Goal: Information Seeking & Learning: Learn about a topic

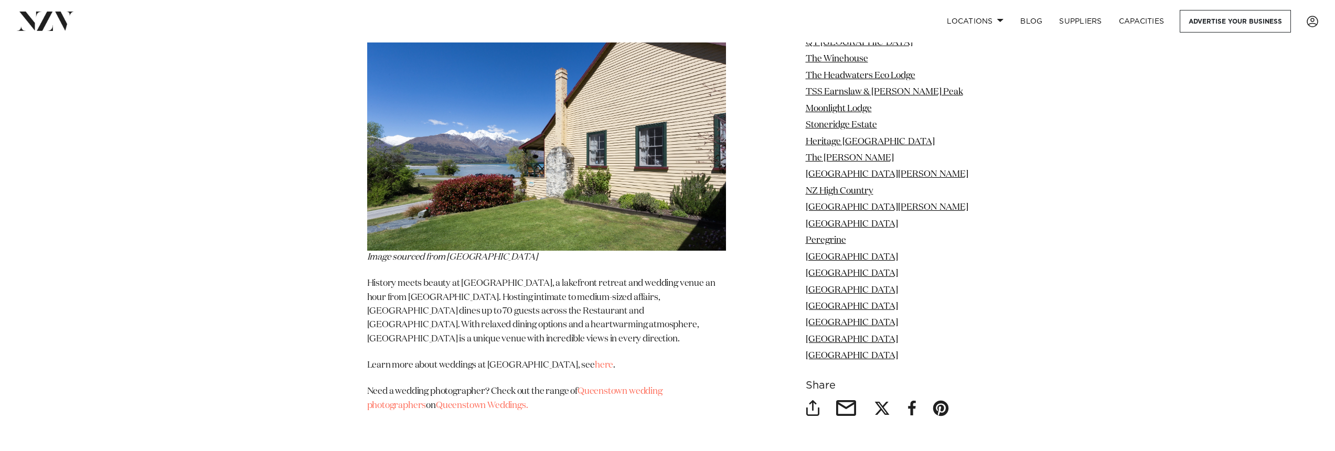
scroll to position [9983, 0]
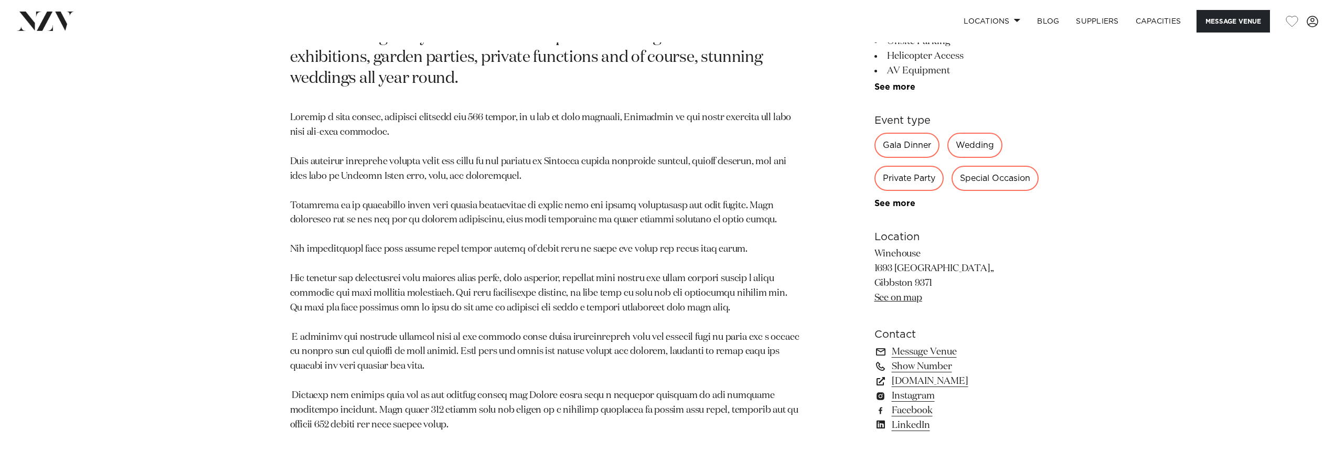
scroll to position [828, 0]
click at [965, 375] on link "www.winehouse.co.nz" at bounding box center [959, 382] width 171 height 15
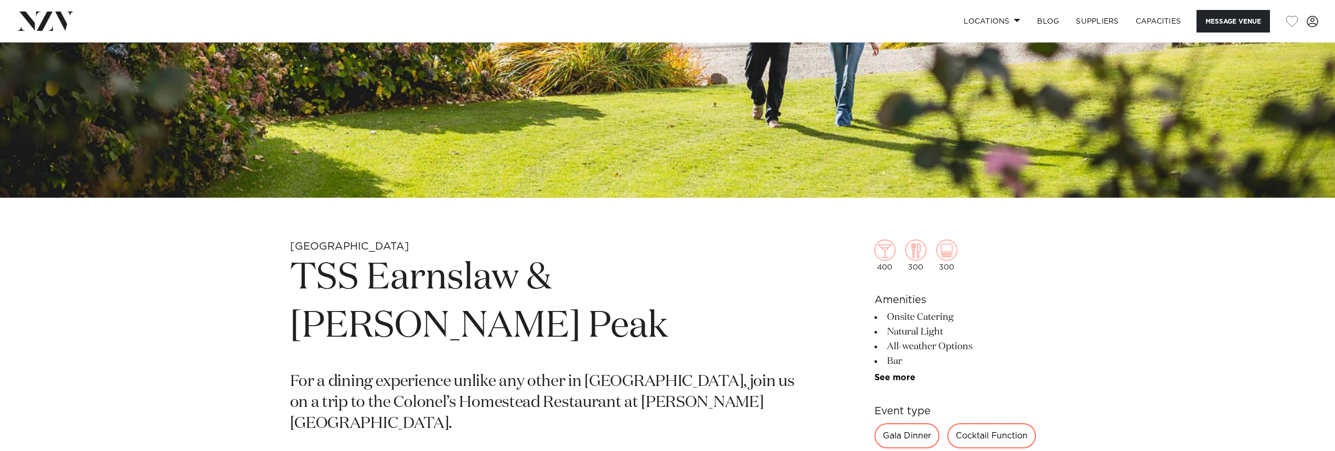
scroll to position [126, 0]
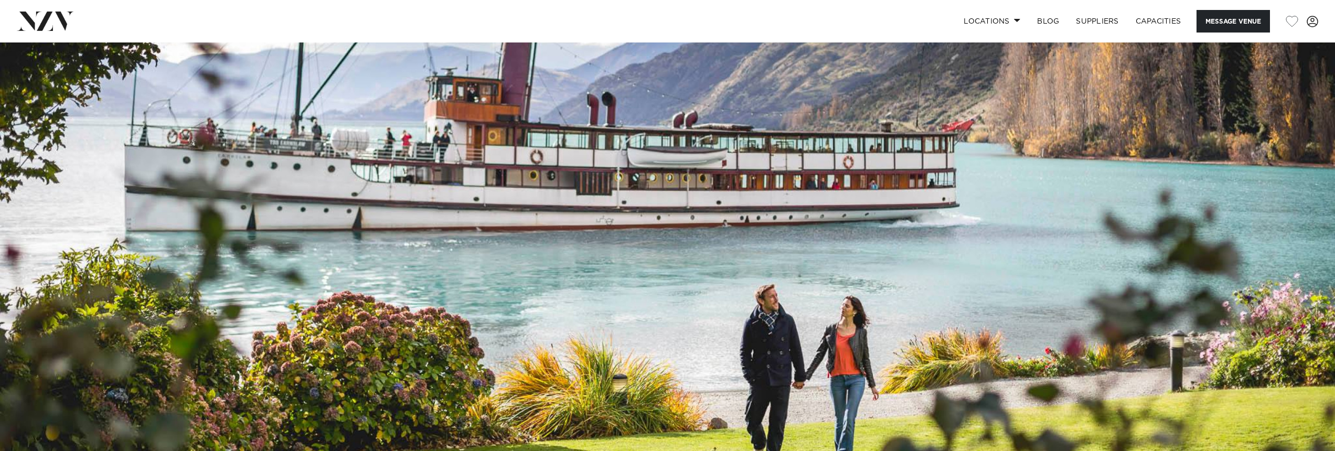
click at [916, 207] on img at bounding box center [667, 230] width 1335 height 626
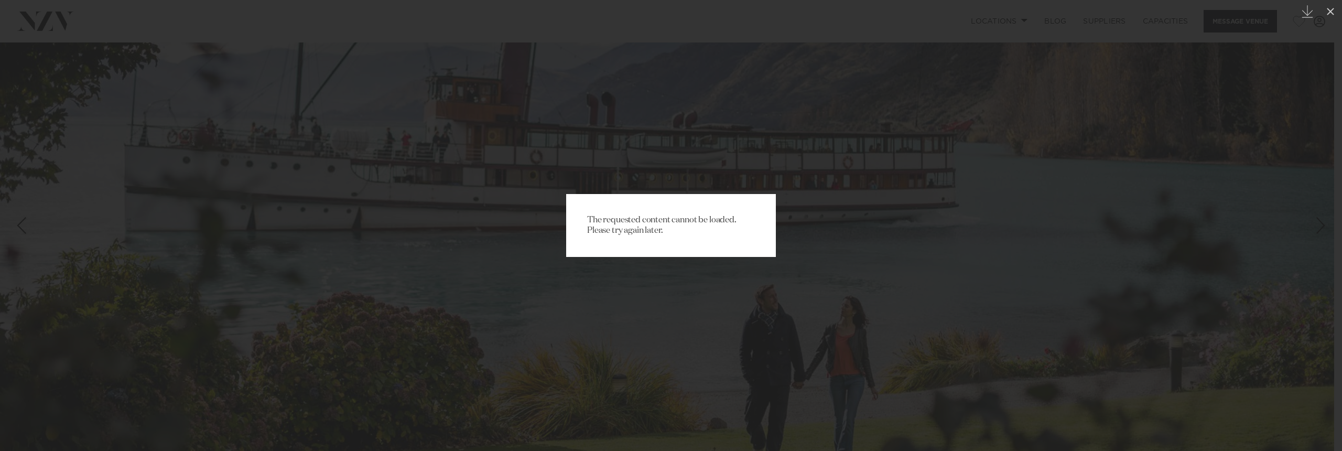
click at [918, 209] on div "The requested content cannot be loaded. Please try again later." at bounding box center [671, 225] width 1342 height 451
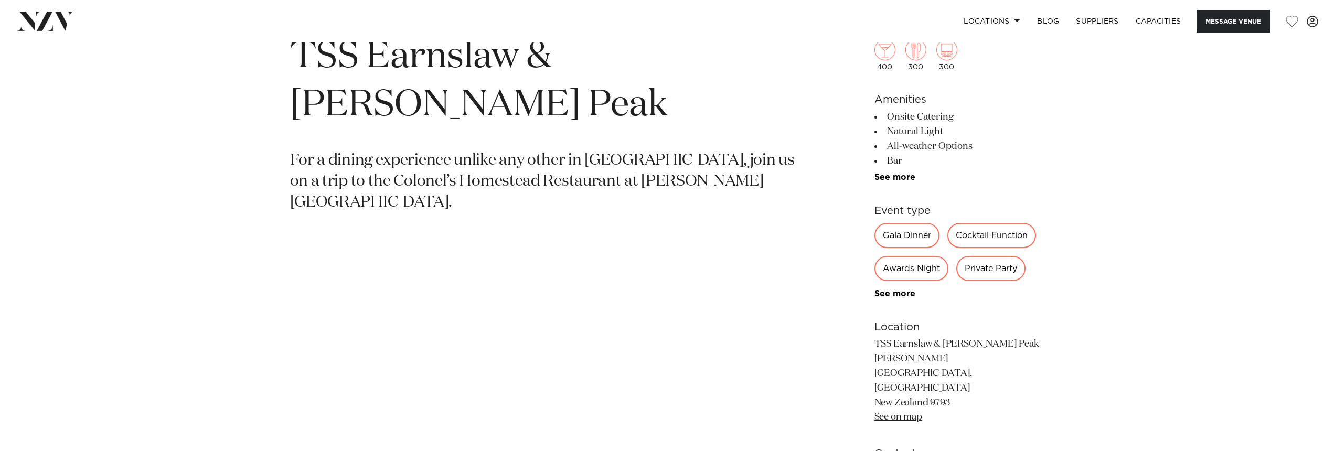
scroll to position [954, 0]
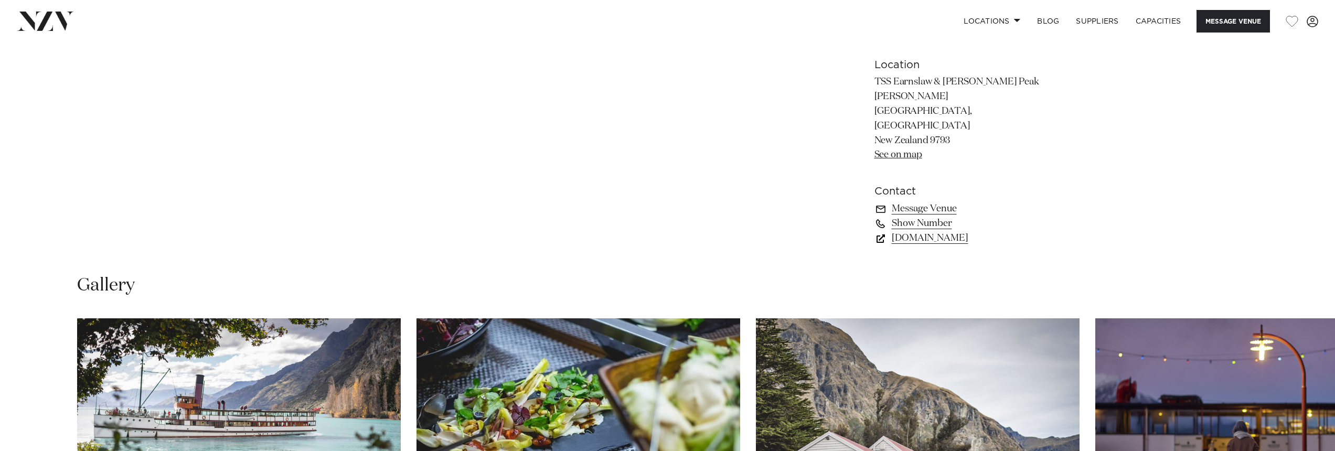
click at [926, 231] on link "www.realnz.com" at bounding box center [959, 238] width 171 height 15
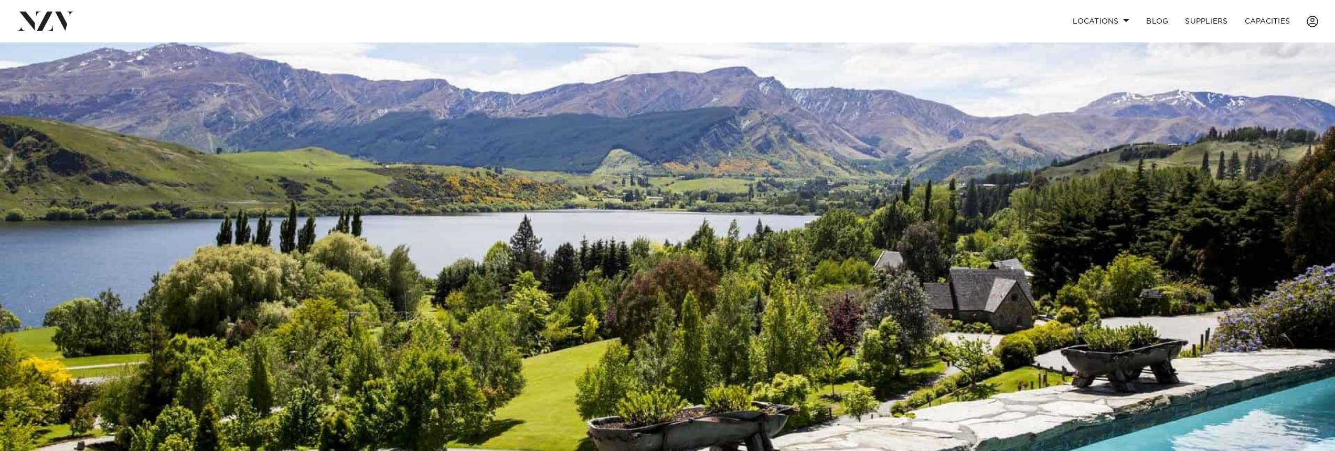
scroll to position [439, 0]
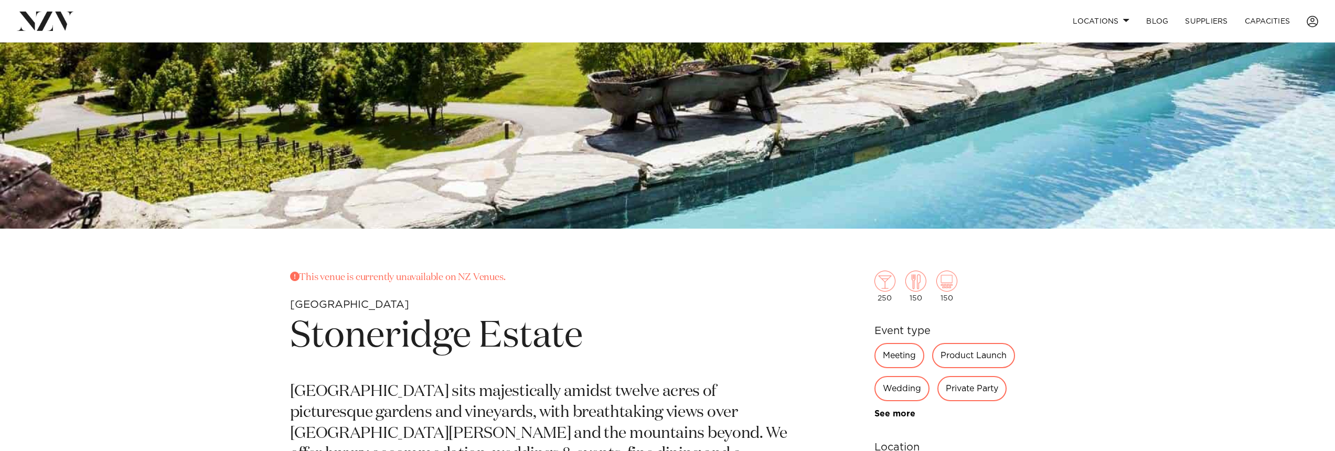
click at [434, 321] on h1 "Stoneridge Estate" at bounding box center [545, 337] width 510 height 48
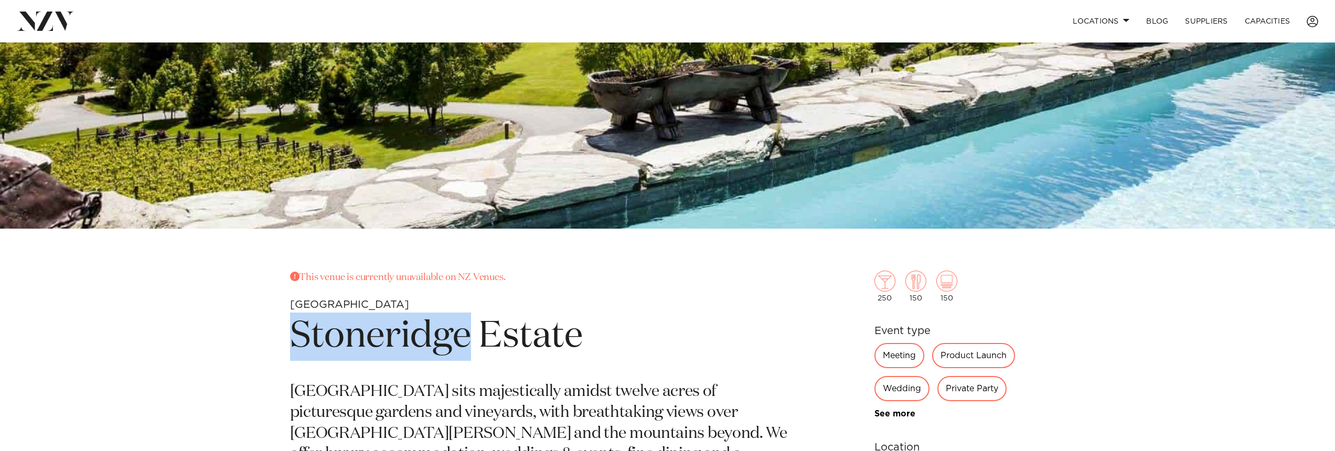
click at [434, 321] on h1 "Stoneridge Estate" at bounding box center [545, 337] width 510 height 48
copy section "Stoneridge Estate"
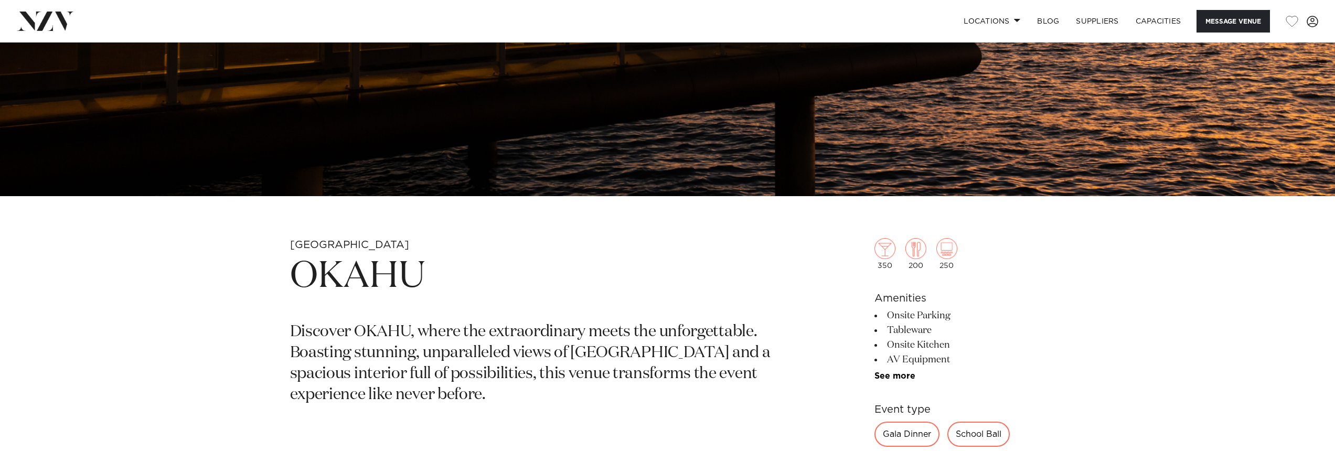
scroll to position [869, 0]
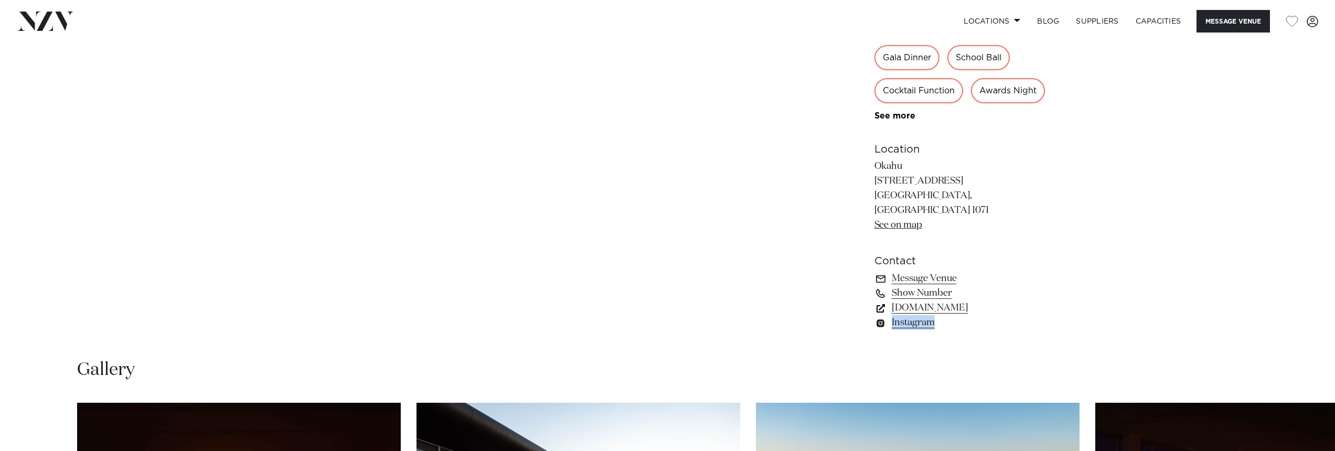
click at [947, 315] on link "www.okahubay.com" at bounding box center [959, 307] width 171 height 15
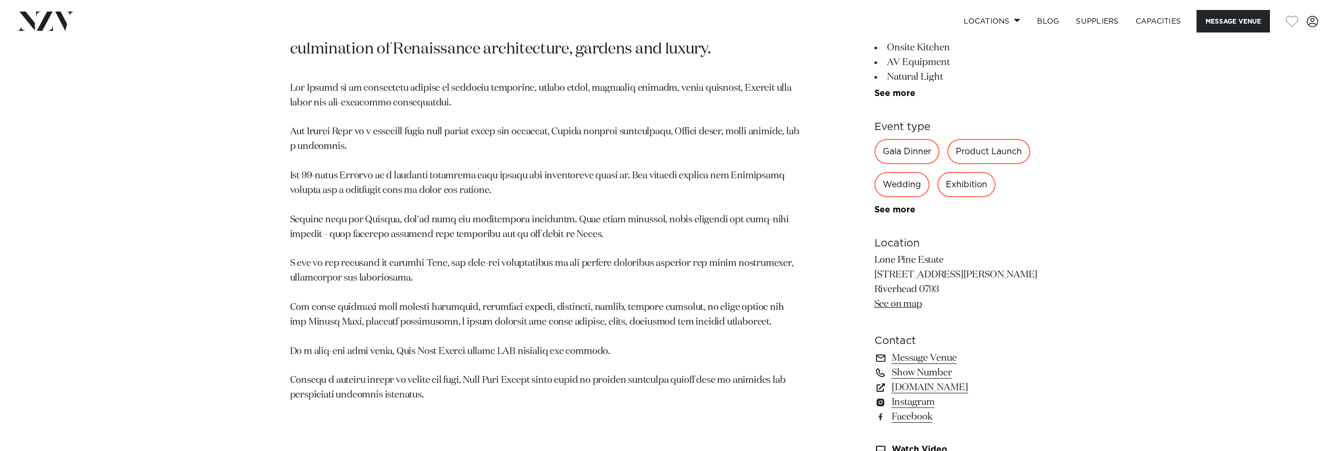
scroll to position [796, 0]
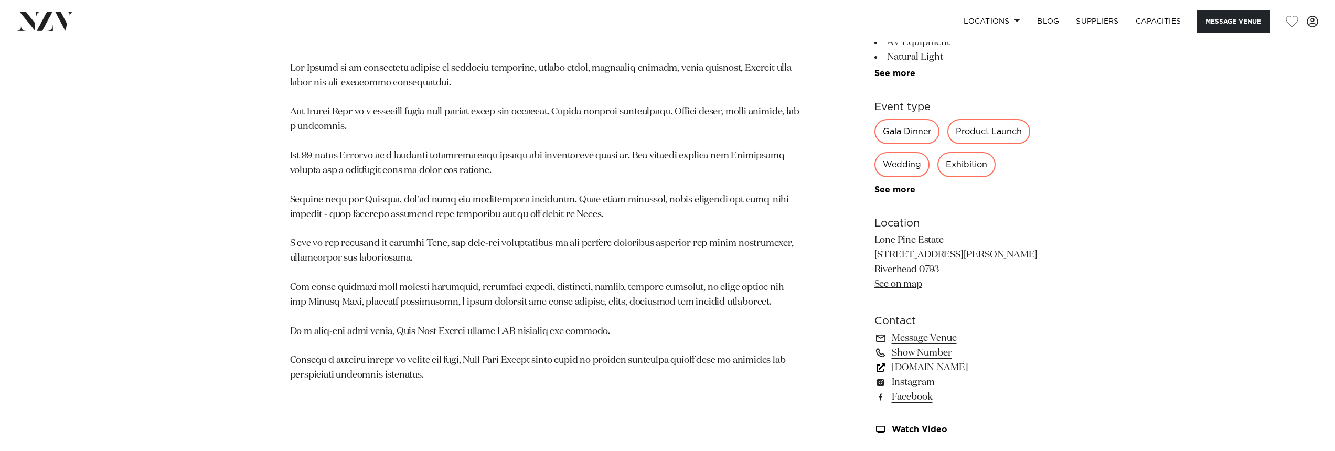
click at [933, 367] on link "[DOMAIN_NAME]" at bounding box center [959, 367] width 171 height 15
